Goal: Check status

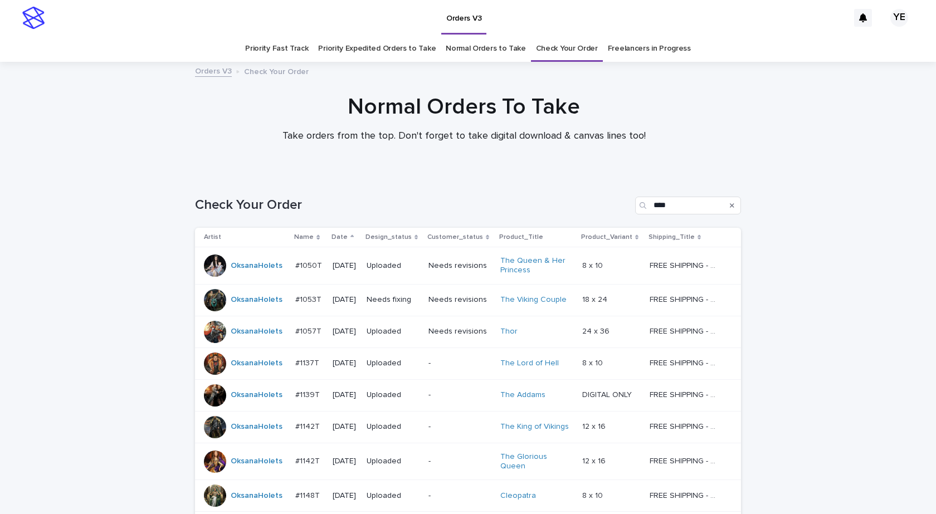
scroll to position [215, 0]
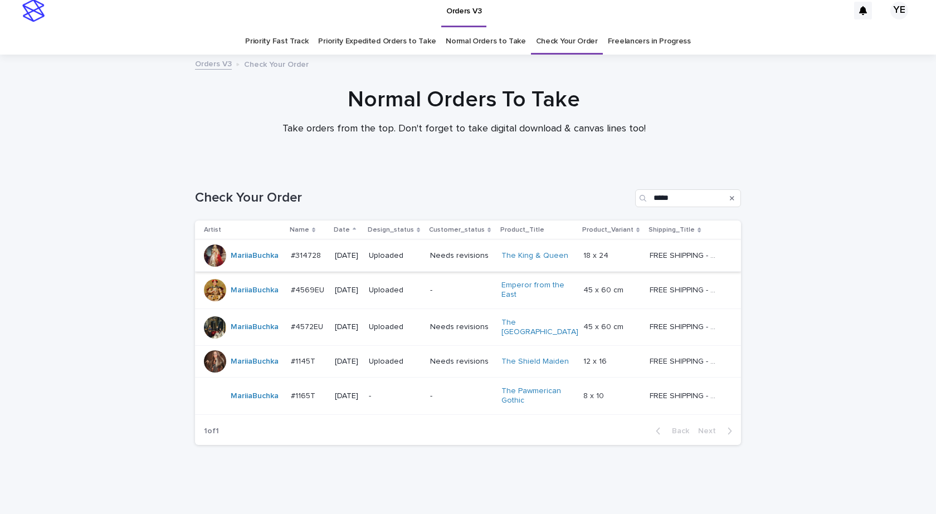
scroll to position [29, 0]
